Goal: Transaction & Acquisition: Book appointment/travel/reservation

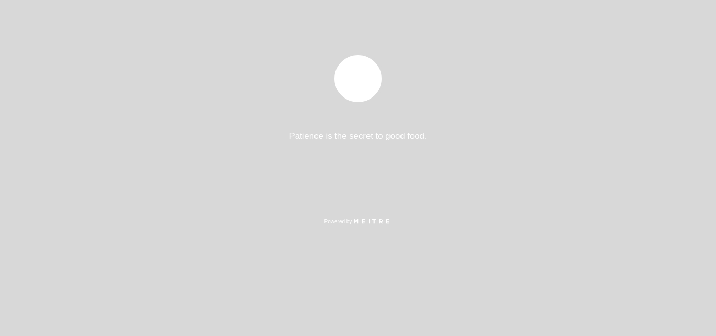
select select "es"
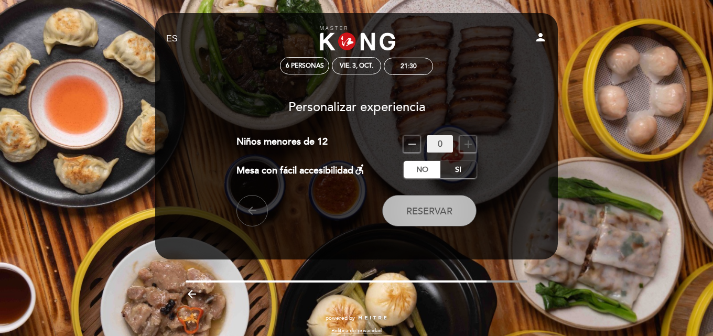
click at [418, 209] on span "Reservar" at bounding box center [429, 212] width 46 height 12
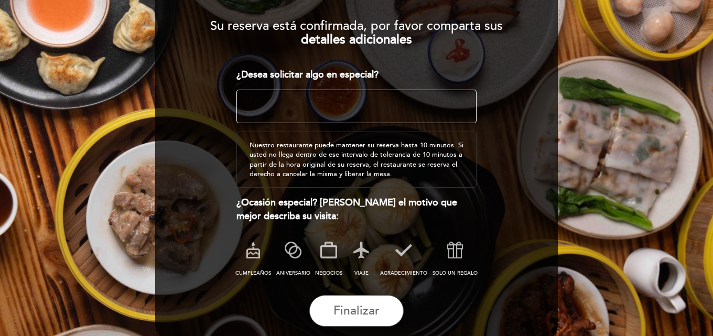
scroll to position [111, 0]
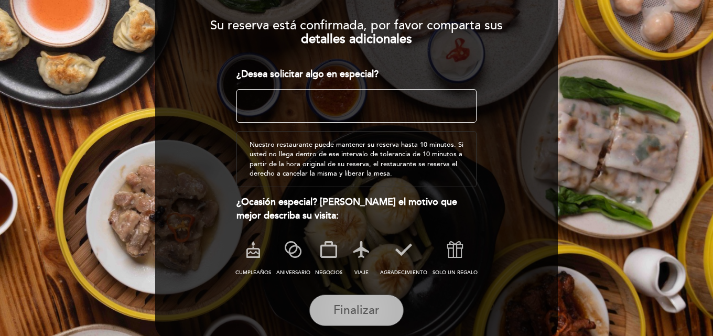
click at [352, 317] on span "Finalizar" at bounding box center [356, 310] width 46 height 15
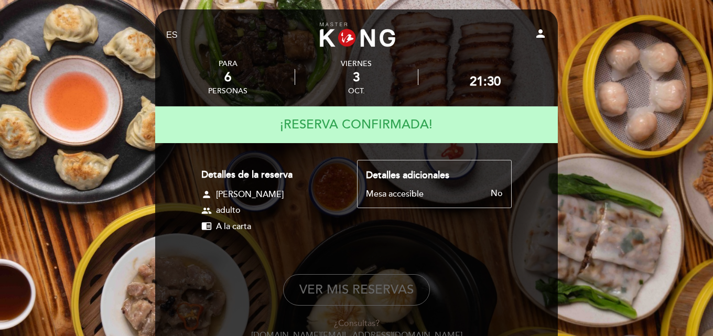
scroll to position [3, 0]
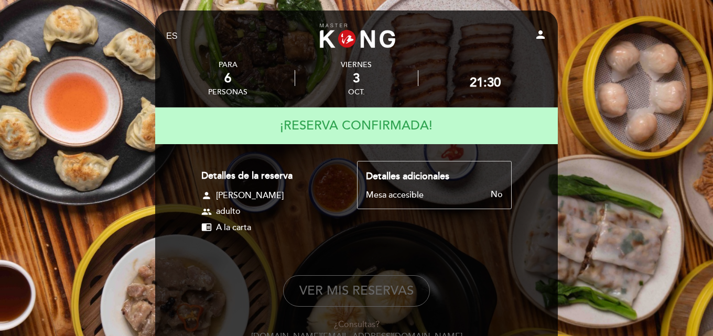
drag, startPoint x: 472, startPoint y: 81, endPoint x: 531, endPoint y: 74, distance: 59.6
click at [531, 74] on div "21:30" at bounding box center [485, 78] width 128 height 47
click at [490, 82] on div "21:30" at bounding box center [485, 82] width 31 height 15
